Goal: Task Accomplishment & Management: Manage account settings

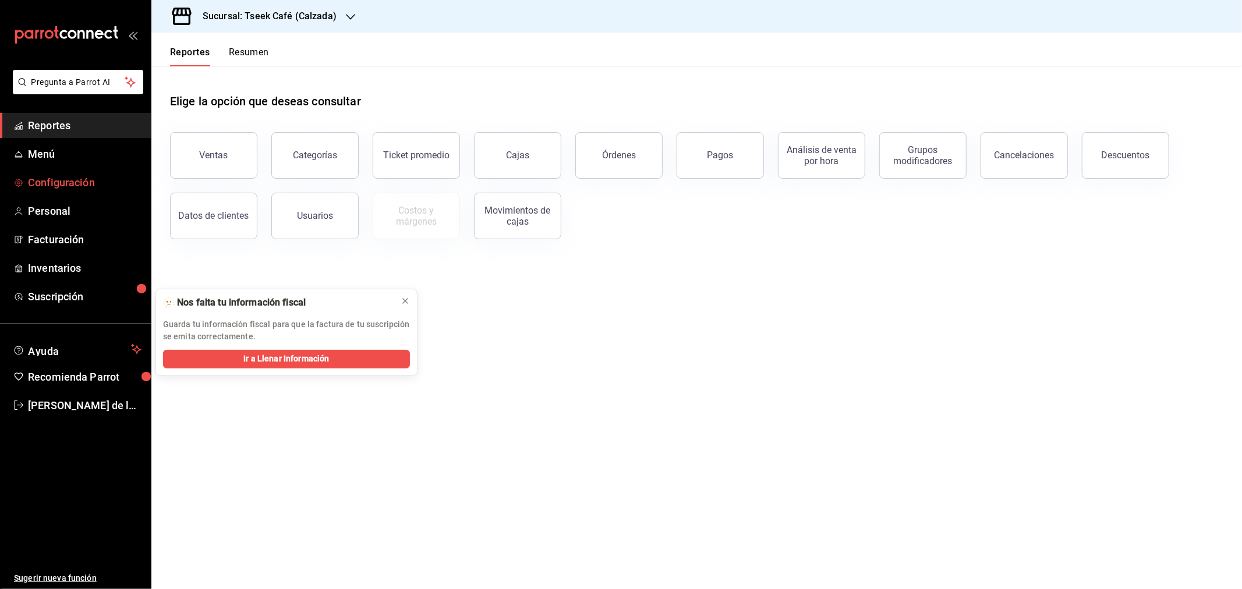
click at [121, 182] on span "Configuración" at bounding box center [85, 183] width 114 height 16
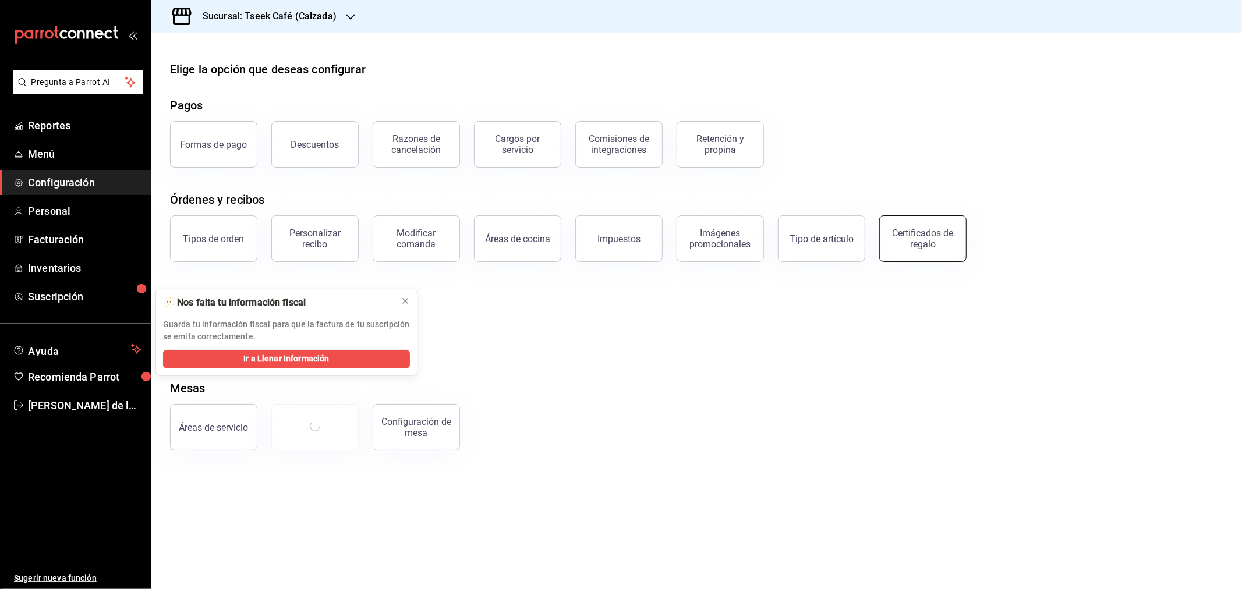
click at [939, 243] on div "Certificados de regalo" at bounding box center [923, 239] width 72 height 22
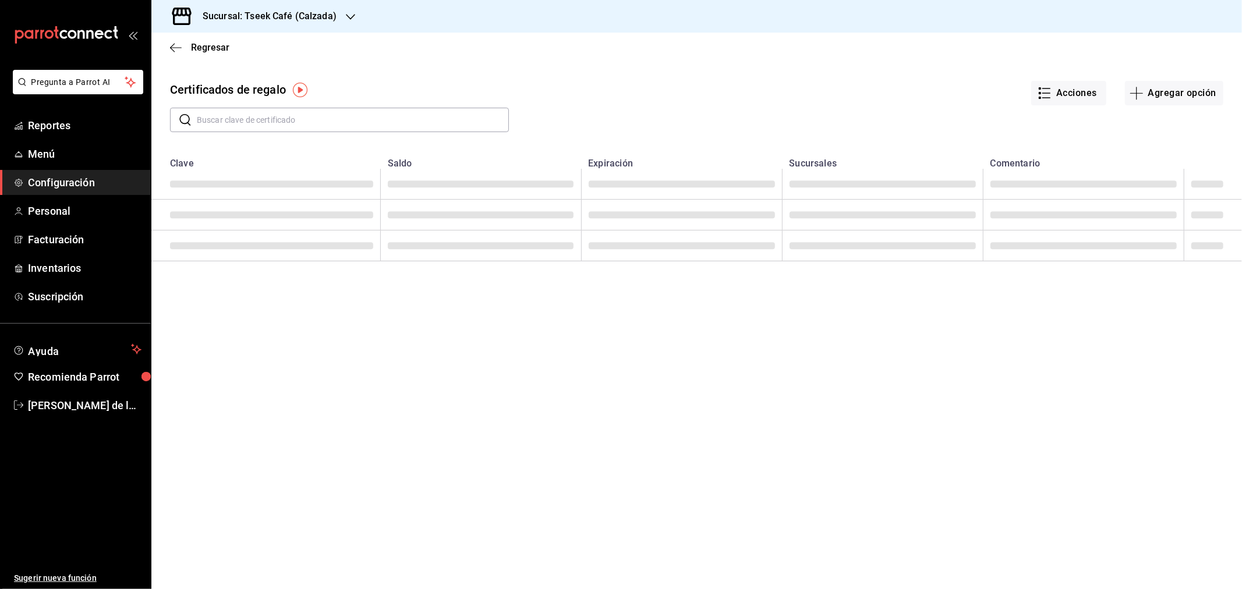
drag, startPoint x: 274, startPoint y: 119, endPoint x: 331, endPoint y: 176, distance: 79.9
click at [274, 119] on input "text" at bounding box center [353, 119] width 312 height 23
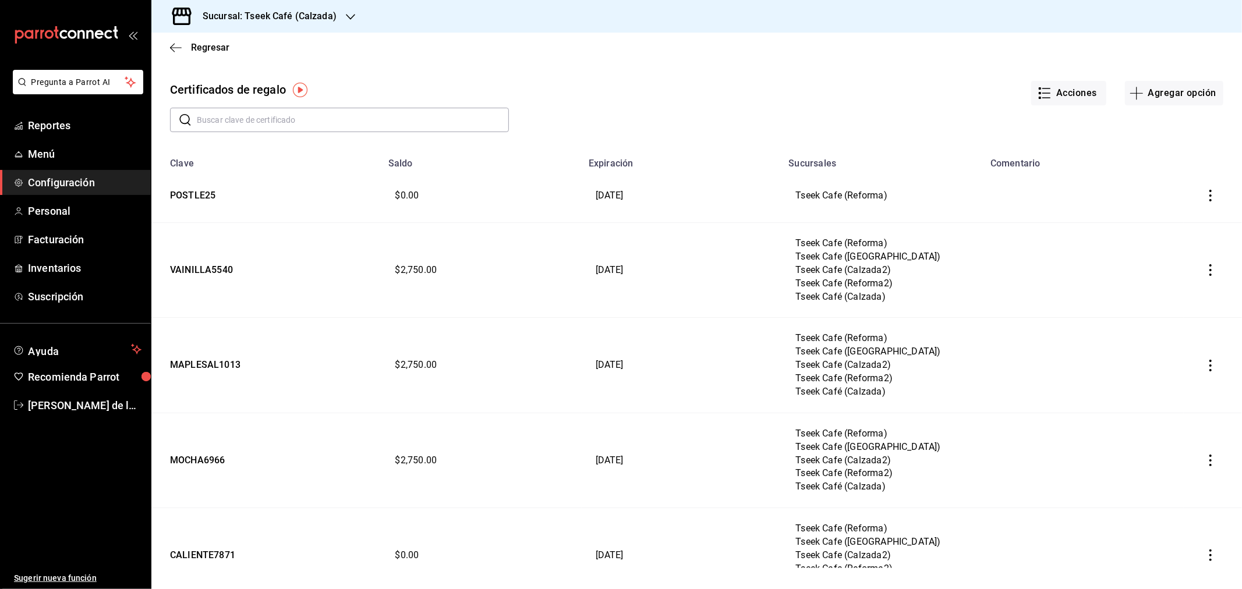
click at [269, 119] on input "text" at bounding box center [353, 119] width 312 height 23
click at [289, 127] on input "text" at bounding box center [353, 119] width 312 height 23
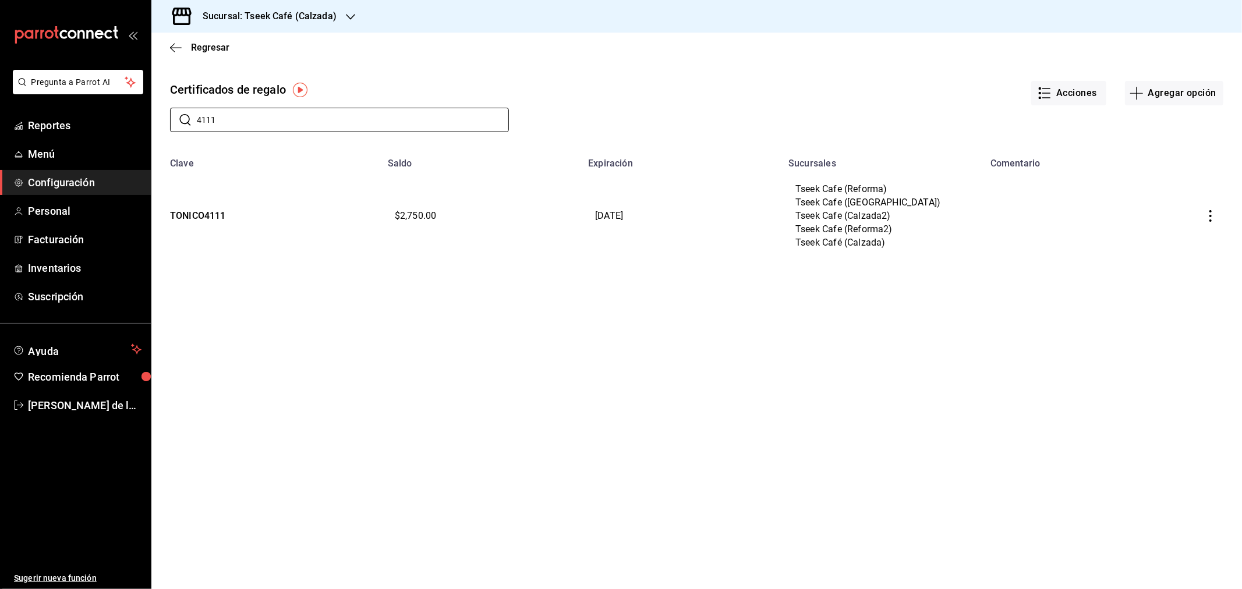
type input "4111"
click at [1204, 217] on button "button" at bounding box center [1211, 216] width 26 height 26
click at [1150, 197] on li "Editar" at bounding box center [1171, 189] width 104 height 28
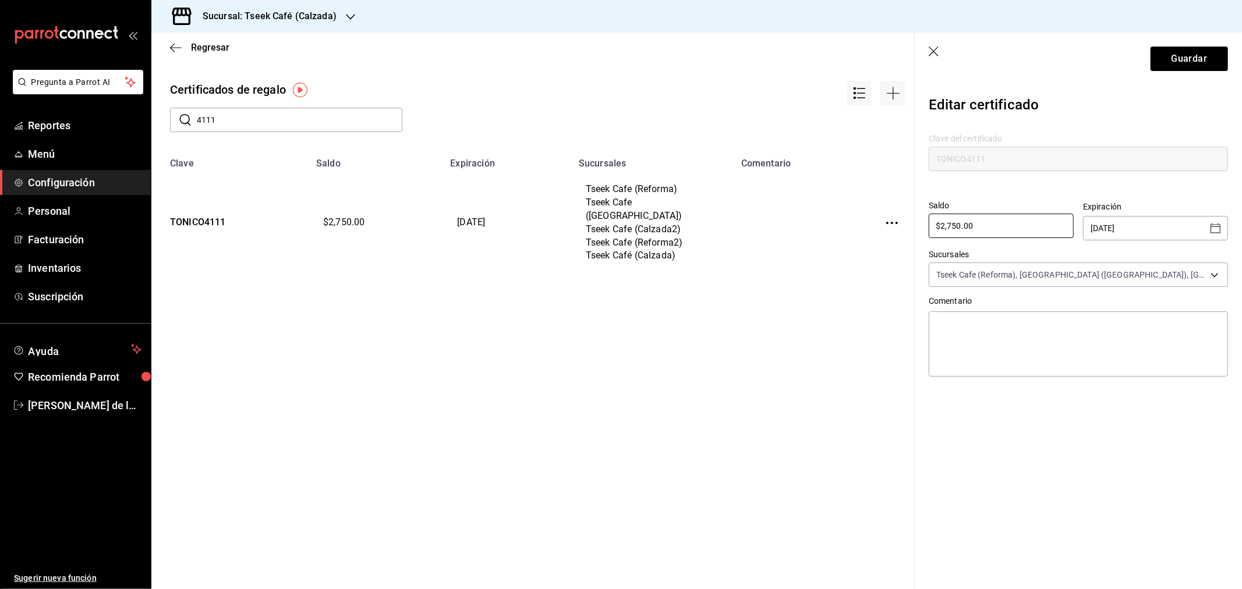
drag, startPoint x: 1000, startPoint y: 220, endPoint x: 830, endPoint y: 219, distance: 169.5
click at [830, 219] on div "Regresar Certificados de regalo ​ 4111 ​ Clave Saldo Expiración Sucursales Come…" at bounding box center [696, 311] width 1091 height 557
type input "$1,200"
click at [1195, 65] on button "Guardar" at bounding box center [1189, 59] width 77 height 24
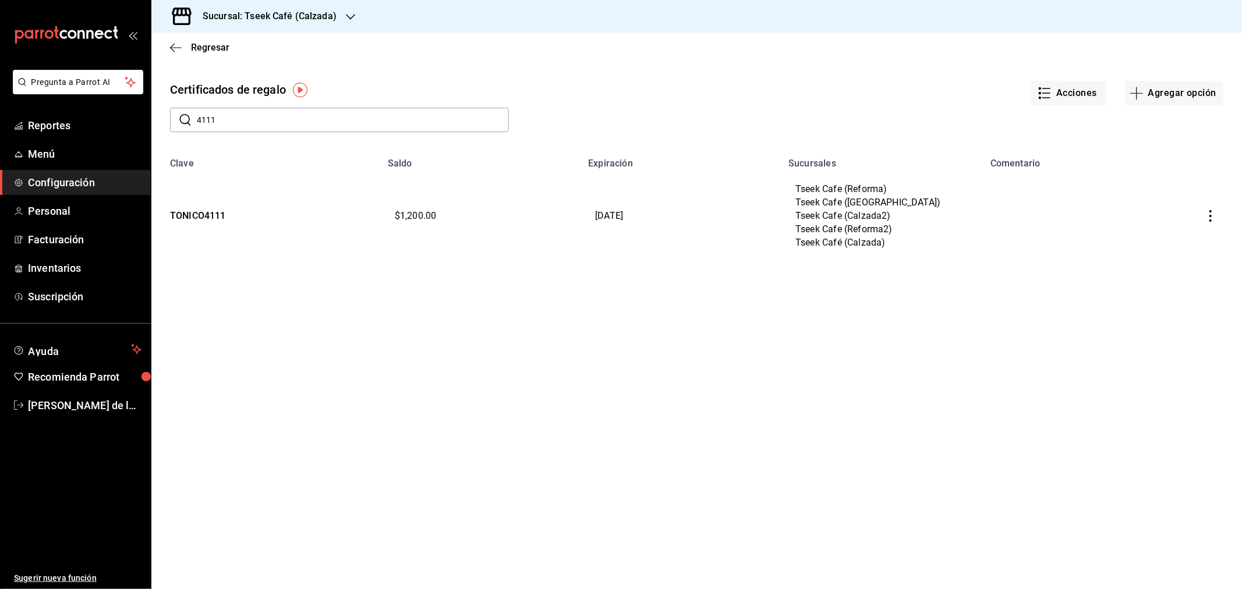
click at [468, 63] on div "Certificados de regalo" at bounding box center [330, 84] width 358 height 45
click at [86, 177] on span "Configuración" at bounding box center [85, 183] width 114 height 16
